Goal: Transaction & Acquisition: Purchase product/service

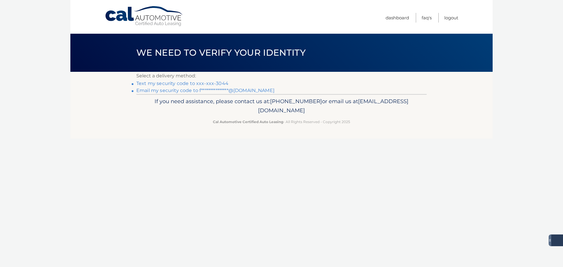
click at [188, 83] on link "Text my security code to xxx-xxx-3044" at bounding box center [182, 84] width 92 height 6
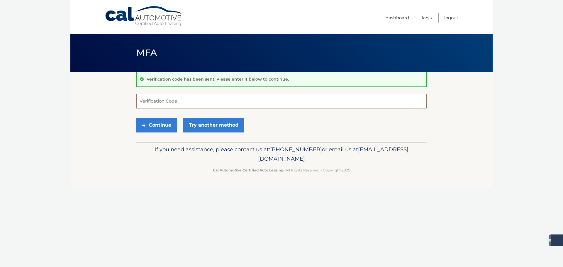
click at [163, 100] on input "Verification Code" at bounding box center [281, 101] width 291 height 15
type input "868429"
click at [136, 118] on button "Continue" at bounding box center [156, 125] width 41 height 15
click at [158, 122] on button "Continue" at bounding box center [156, 125] width 41 height 15
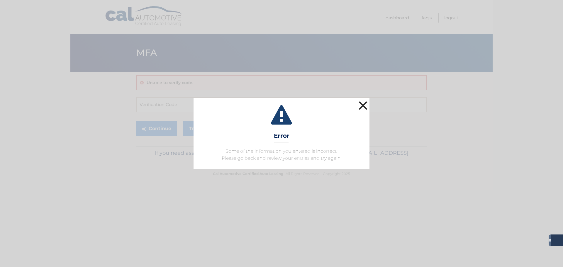
drag, startPoint x: 367, startPoint y: 105, endPoint x: 350, endPoint y: 108, distance: 17.9
click at [361, 107] on button "×" at bounding box center [363, 106] width 12 height 12
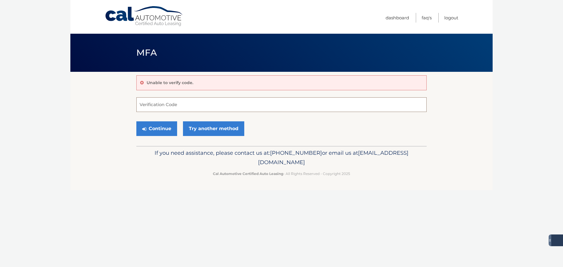
click at [212, 102] on input "Verification Code" at bounding box center [281, 104] width 291 height 15
type input "868429"
click at [151, 131] on button "Continue" at bounding box center [156, 128] width 41 height 15
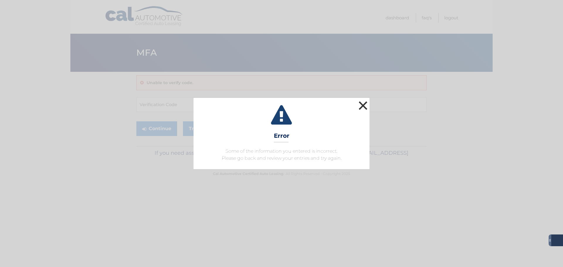
click at [363, 106] on button "×" at bounding box center [363, 106] width 12 height 12
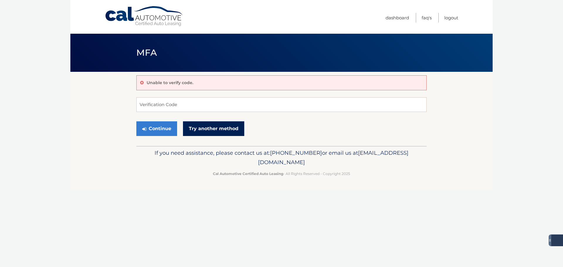
click at [219, 128] on link "Try another method" at bounding box center [213, 128] width 61 height 15
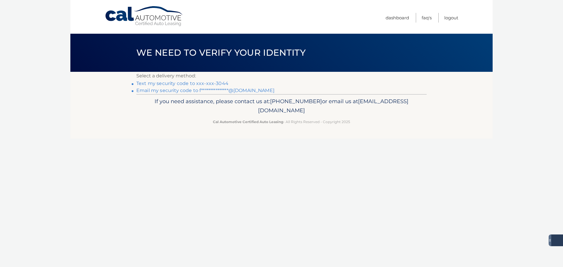
click at [238, 90] on link "**********" at bounding box center [205, 91] width 138 height 6
click at [213, 83] on link "Text my security code to xxx-xxx-3044" at bounding box center [182, 84] width 92 height 6
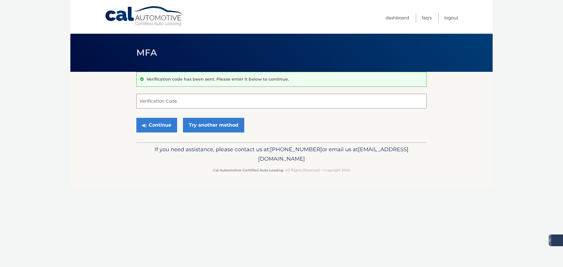
click at [370, 100] on input "Verification Code" at bounding box center [281, 101] width 291 height 15
click at [188, 101] on input "Verification Code" at bounding box center [281, 101] width 291 height 15
type input "939214"
click at [136, 118] on button "Continue" at bounding box center [156, 125] width 41 height 15
click at [160, 125] on button "Continue" at bounding box center [156, 125] width 41 height 15
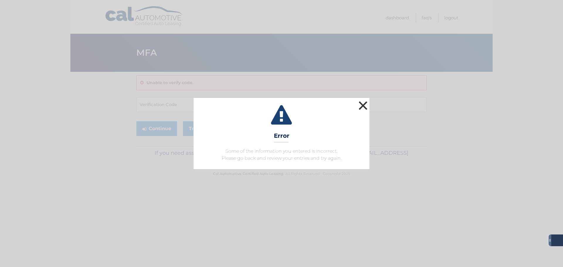
click at [364, 105] on button "×" at bounding box center [363, 106] width 12 height 12
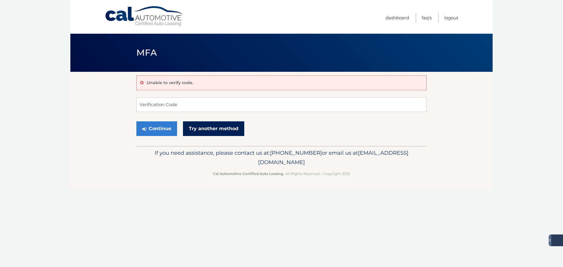
click at [222, 132] on link "Try another method" at bounding box center [213, 128] width 61 height 15
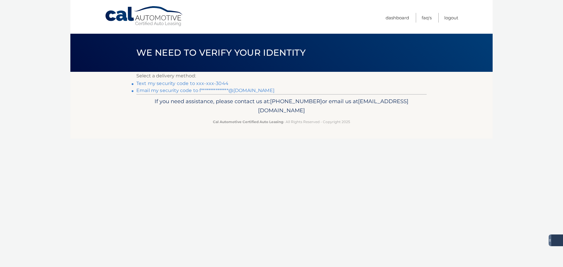
click at [190, 89] on link "**********" at bounding box center [205, 91] width 138 height 6
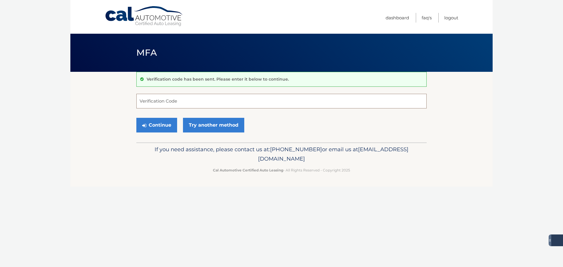
click at [233, 101] on input "Verification Code" at bounding box center [281, 101] width 291 height 15
type input "255572"
click at [158, 124] on button "Continue" at bounding box center [156, 125] width 41 height 15
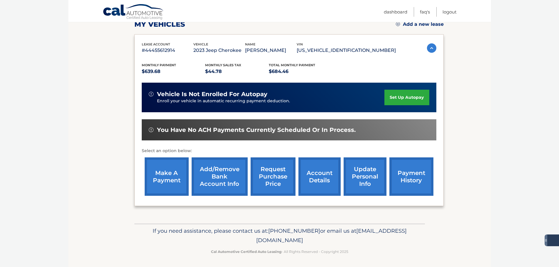
scroll to position [88, 0]
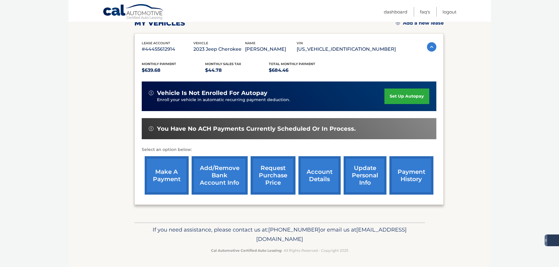
click at [171, 173] on link "make a payment" at bounding box center [167, 175] width 44 height 38
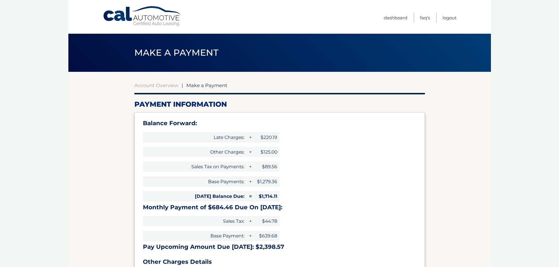
select select "OWEwNjBjNzEtNTlhZi00ZTJlLTgxYjctZTMxZTVmMTFkMzU4"
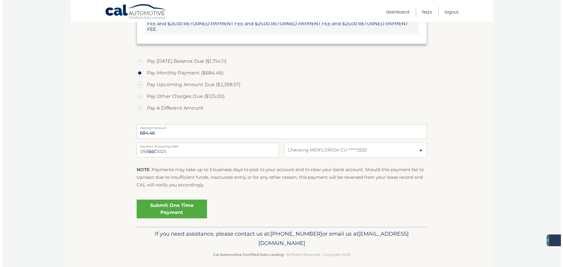
scroll to position [262, 0]
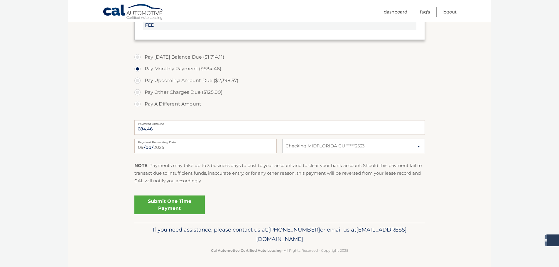
click at [178, 154] on div "2025-09-17 Payment Processing Date This payment is scheduled after your grace p…" at bounding box center [279, 149] width 291 height 21
click at [179, 146] on input "2025-09-17" at bounding box center [205, 146] width 142 height 15
type input "2025-09-18"
click at [172, 204] on link "Submit One Time Payment" at bounding box center [169, 205] width 70 height 19
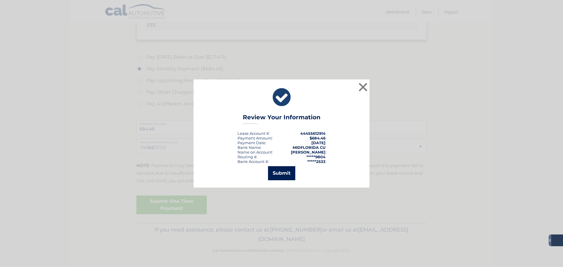
click at [284, 170] on button "Submit" at bounding box center [281, 173] width 27 height 14
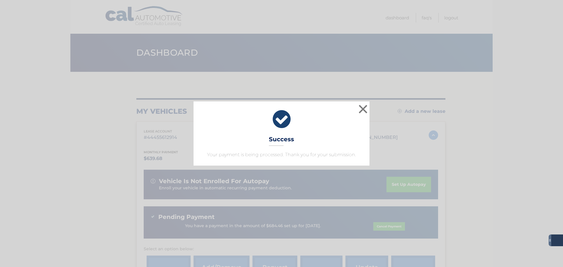
click at [379, 85] on div "× Success Your payment is being processed. Thank you for your submission. Loadi…" at bounding box center [281, 133] width 563 height 267
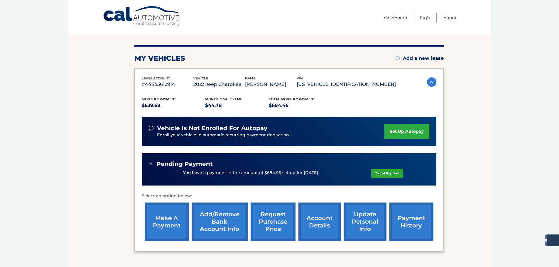
scroll to position [88, 0]
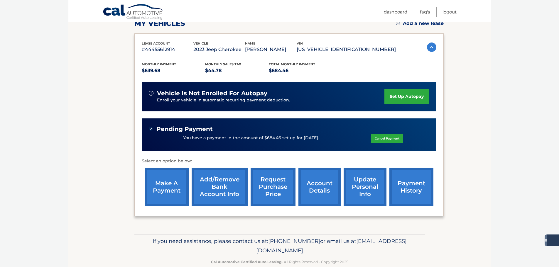
click at [176, 185] on link "make a payment" at bounding box center [167, 187] width 44 height 38
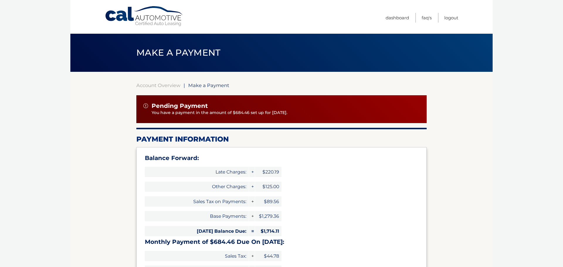
select select "OWEwNjBjNzEtNTlhZi00ZTJlLTgxYjctZTMxZTVmMTFkMzU4"
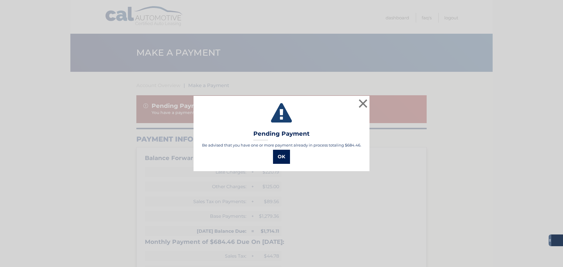
click at [283, 161] on button "OK" at bounding box center [281, 157] width 17 height 14
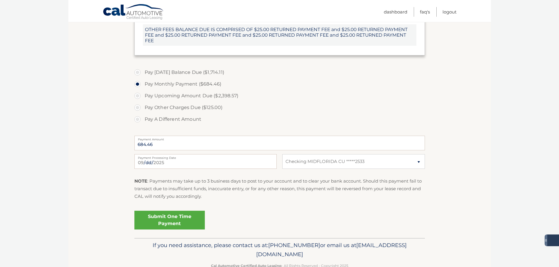
scroll to position [293, 0]
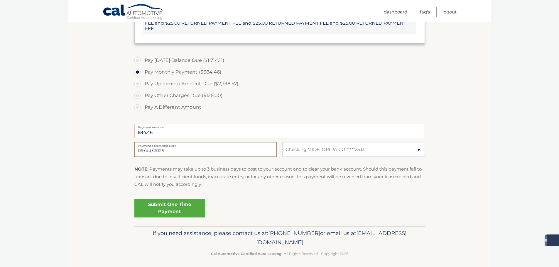
click at [236, 148] on input "[DATE]" at bounding box center [205, 149] width 142 height 15
click at [224, 166] on p "NOTE : Payments may take up to 3 business days to post to your account and to c…" at bounding box center [279, 177] width 291 height 23
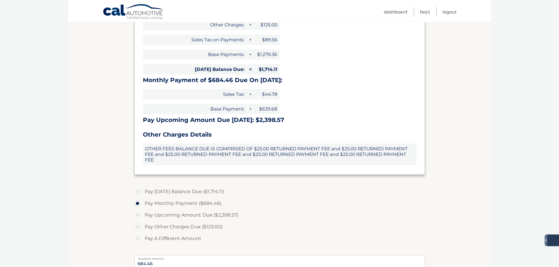
scroll to position [117, 0]
